Goal: Obtain resource: Download file/media

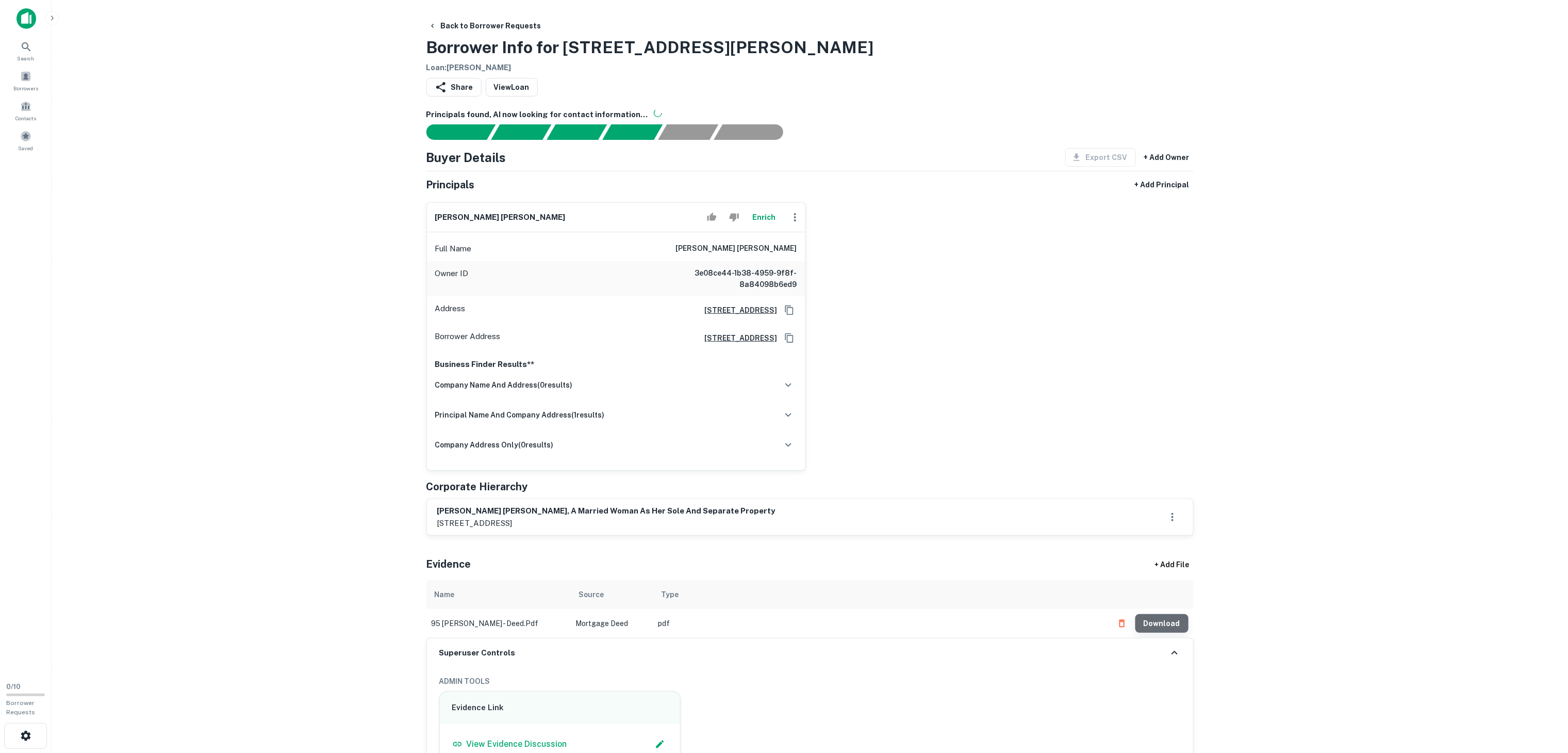
click at [1173, 623] on button "Download" at bounding box center [1161, 623] width 53 height 19
